Goal: Communication & Community: Answer question/provide support

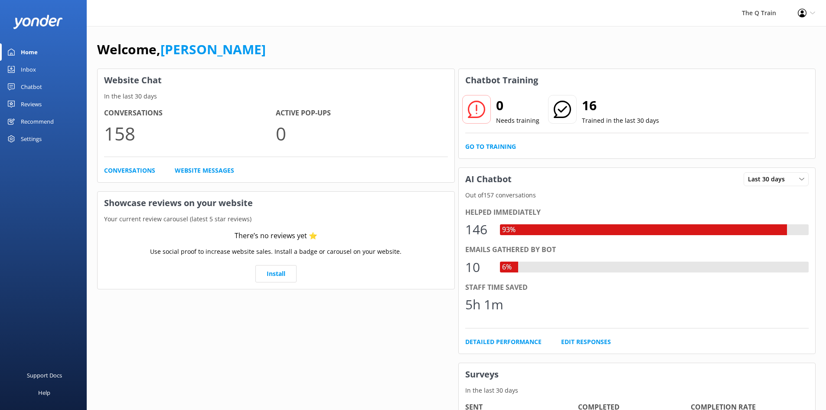
click at [493, 36] on div "Welcome, [PERSON_NAME] Website Chat In the last 30 days Conversations 158 Activ…" at bounding box center [457, 298] width 740 height 545
click at [509, 148] on link "Go to Training" at bounding box center [490, 147] width 51 height 10
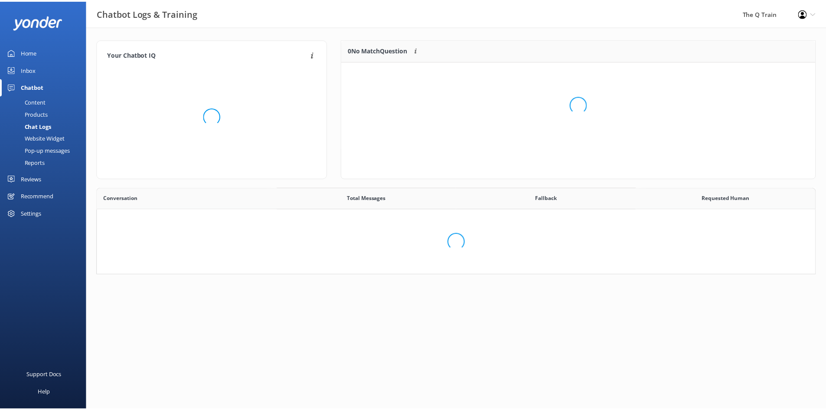
scroll to position [298, 711]
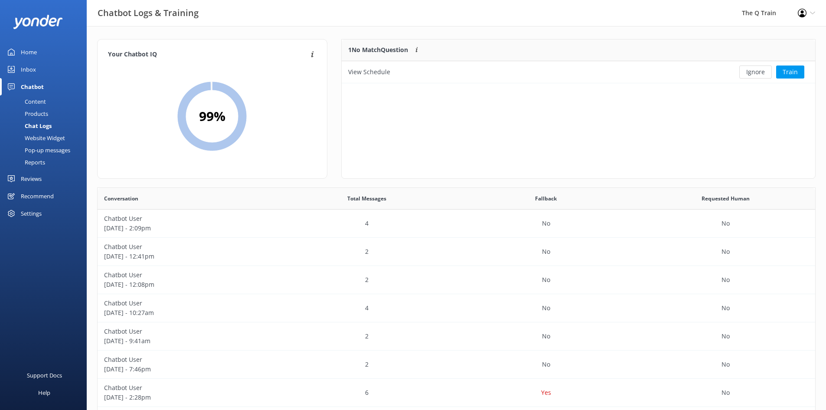
click at [28, 69] on div "Inbox" at bounding box center [28, 69] width 15 height 17
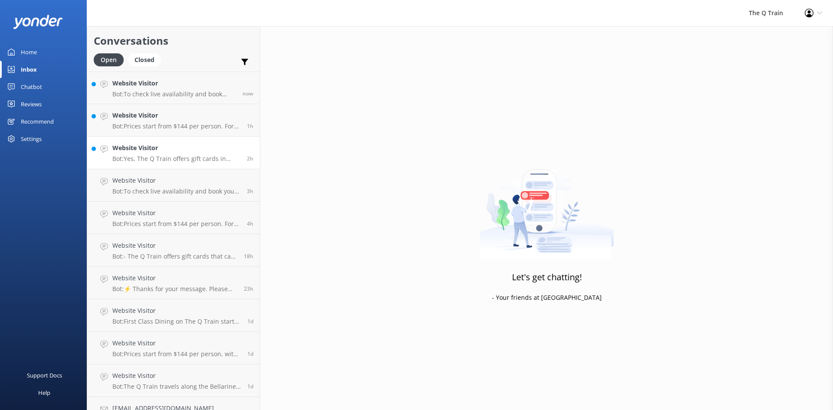
click at [167, 155] on p "Bot: Yes, The Q Train offers gift cards in flexible dollar amounts. They can be…" at bounding box center [176, 159] width 128 height 8
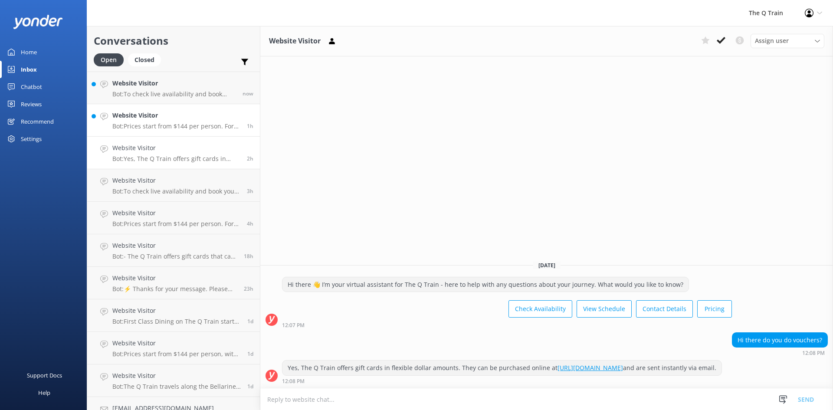
click at [174, 123] on p "Bot: Prices start from $144 per person. For more details on current pricing and…" at bounding box center [176, 126] width 128 height 8
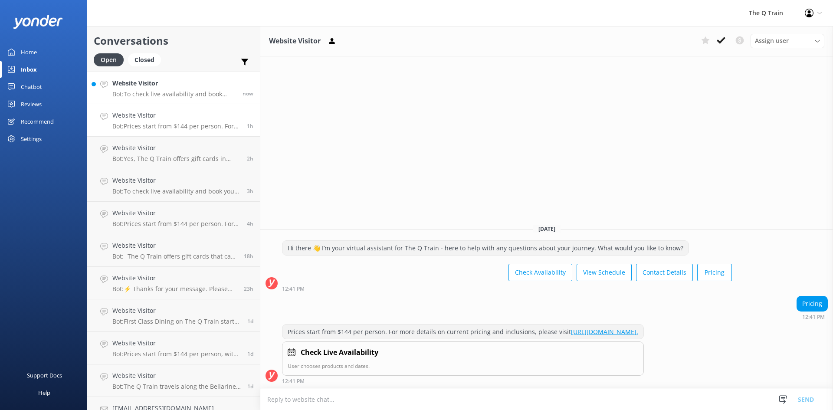
click at [181, 92] on p "Bot: To check live availability and book your experience, please click [URL][DO…" at bounding box center [174, 94] width 124 height 8
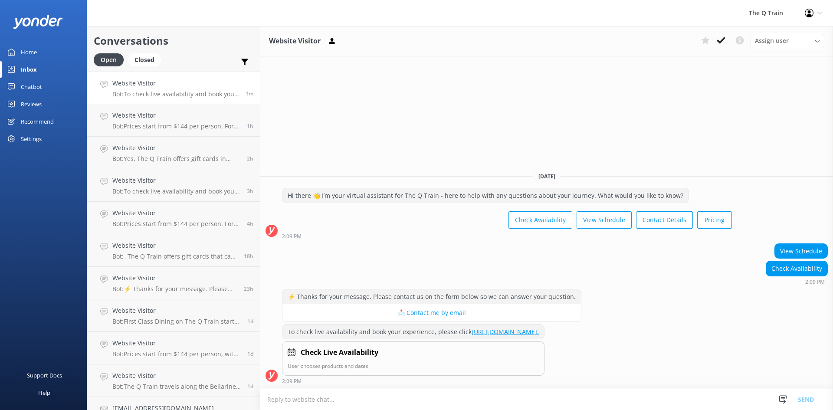
click at [33, 52] on div "Home" at bounding box center [29, 51] width 16 height 17
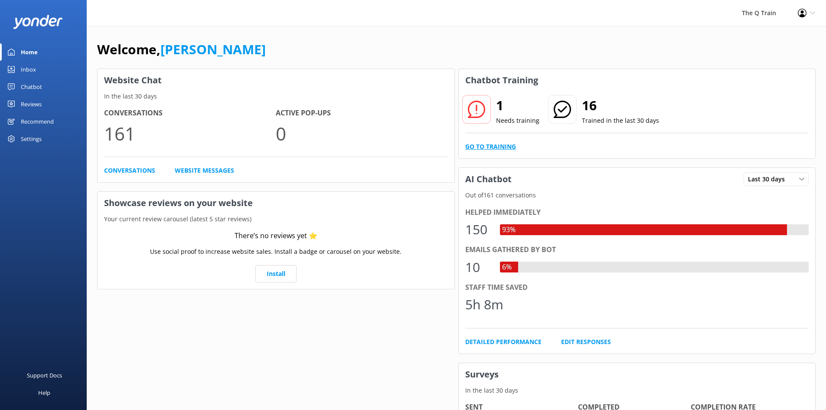
click at [491, 145] on link "Go to Training" at bounding box center [490, 147] width 51 height 10
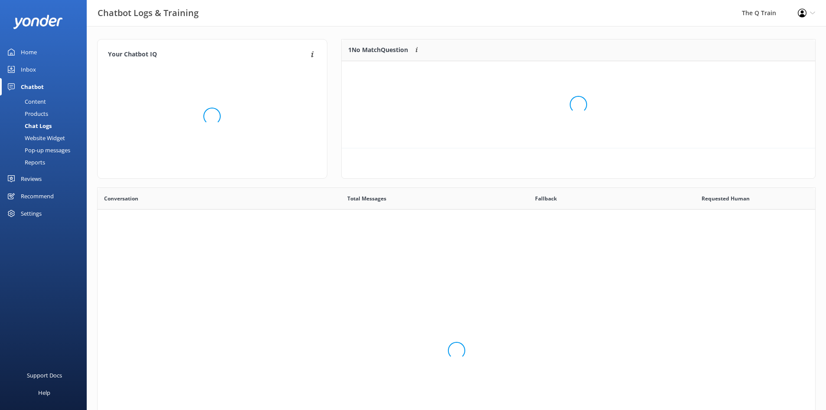
scroll to position [298, 711]
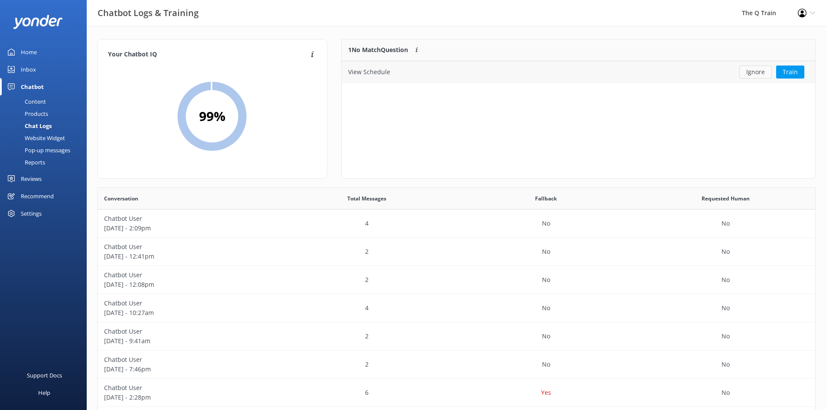
click at [760, 72] on button "Ignore" at bounding box center [756, 71] width 33 height 13
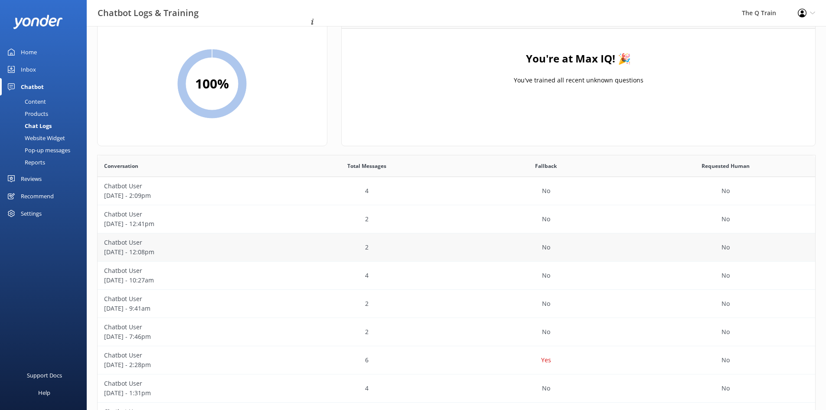
scroll to position [0, 0]
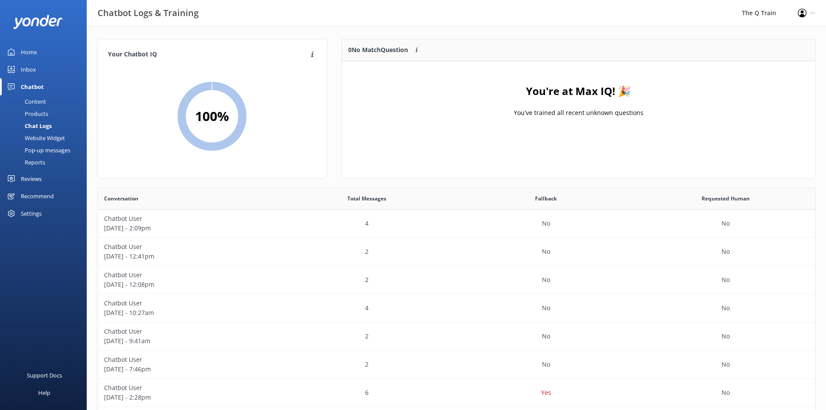
click at [27, 69] on div "Inbox" at bounding box center [28, 69] width 15 height 17
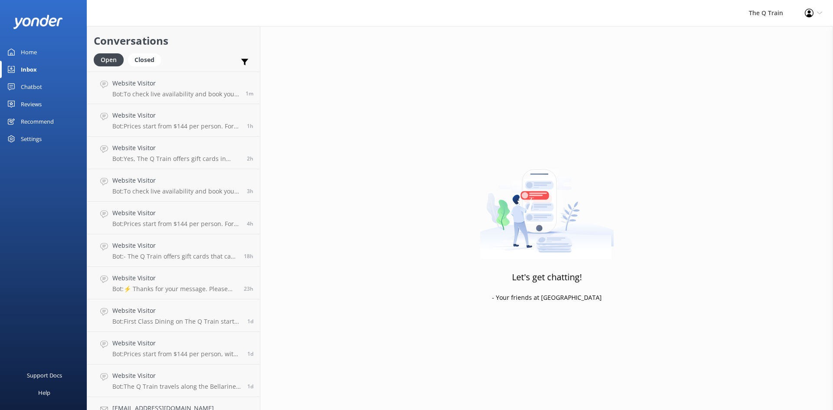
click at [32, 52] on div "Home" at bounding box center [29, 51] width 16 height 17
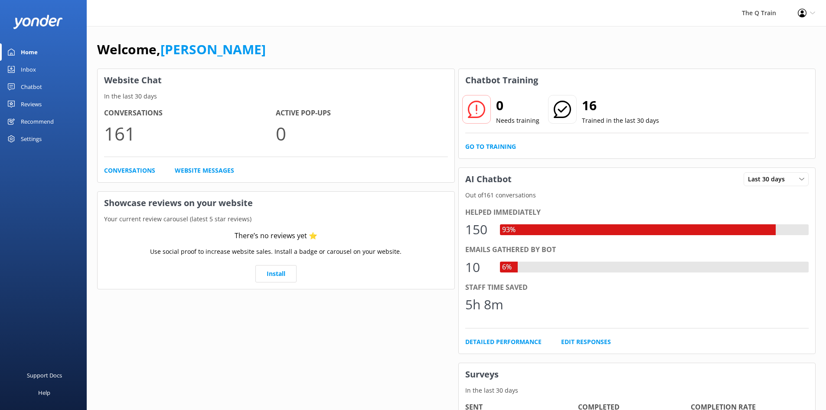
click at [468, 28] on div "Welcome, [PERSON_NAME] Website Chat In the last 30 days Conversations 161 Activ…" at bounding box center [457, 298] width 740 height 545
